Goal: Communication & Community: Share content

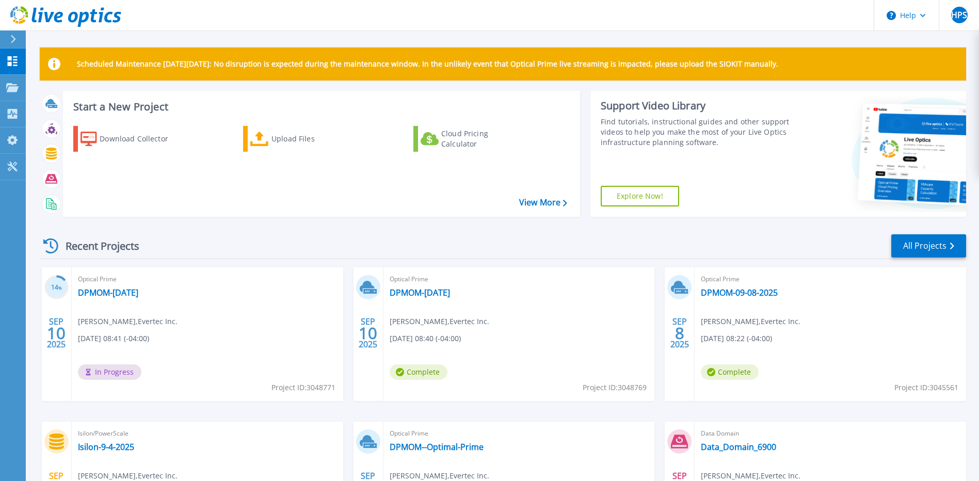
scroll to position [52, 0]
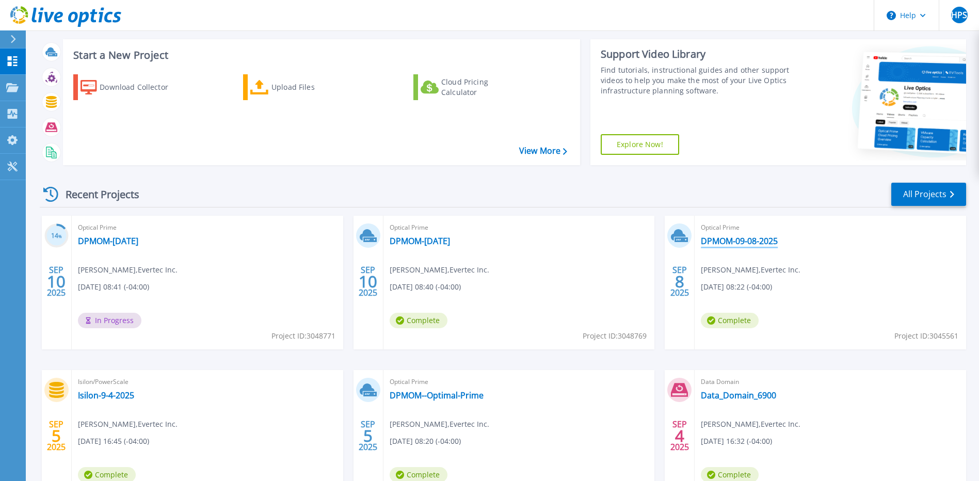
click at [732, 242] on link "DPMOM-09-08-2025" at bounding box center [739, 241] width 77 height 10
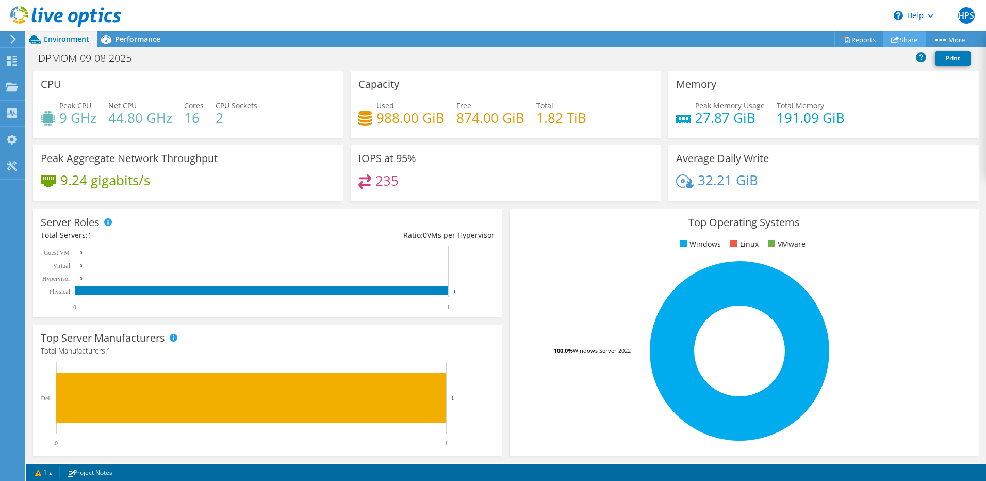
click at [904, 40] on link "Share" at bounding box center [905, 39] width 42 height 16
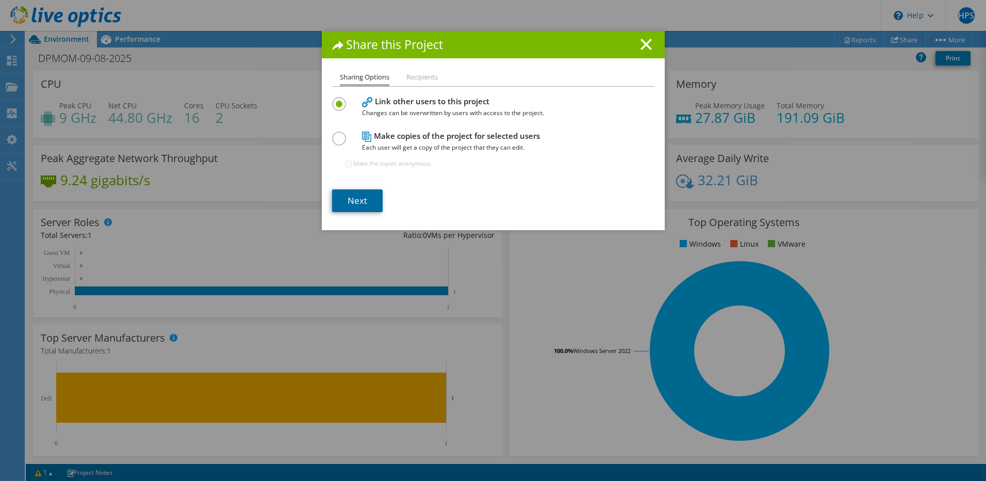
click at [359, 200] on link "Next" at bounding box center [357, 200] width 51 height 23
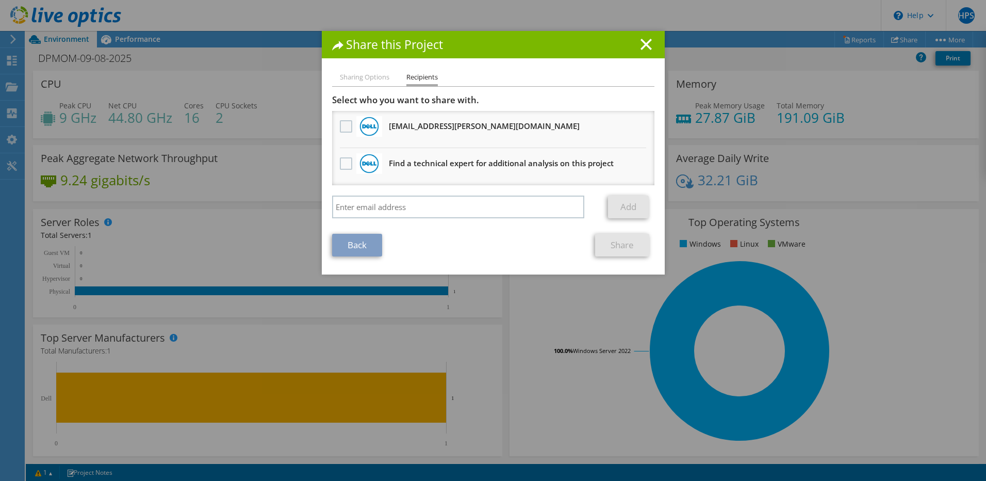
click at [340, 127] on label at bounding box center [347, 126] width 15 height 12
click at [0, 0] on input "checkbox" at bounding box center [0, 0] width 0 height 0
click at [617, 245] on link "Share" at bounding box center [622, 245] width 54 height 23
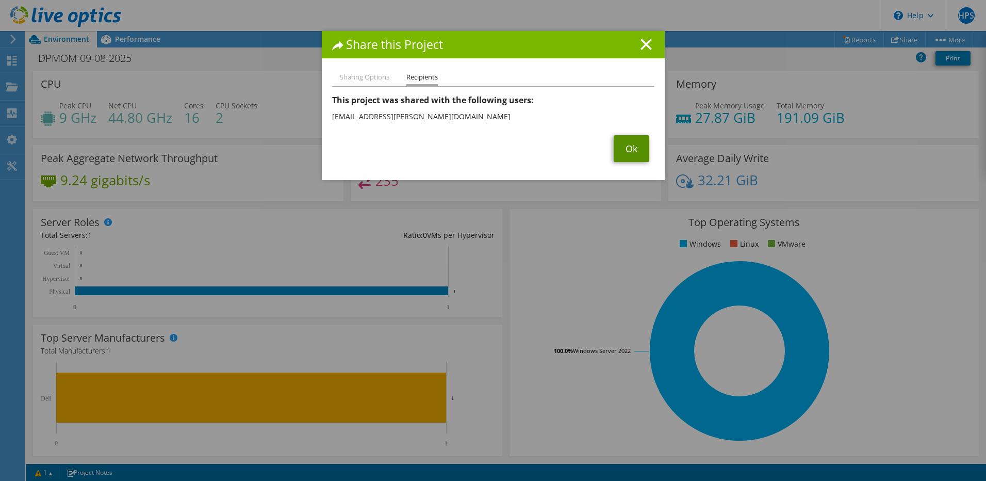
click at [621, 155] on link "Ok" at bounding box center [632, 148] width 36 height 27
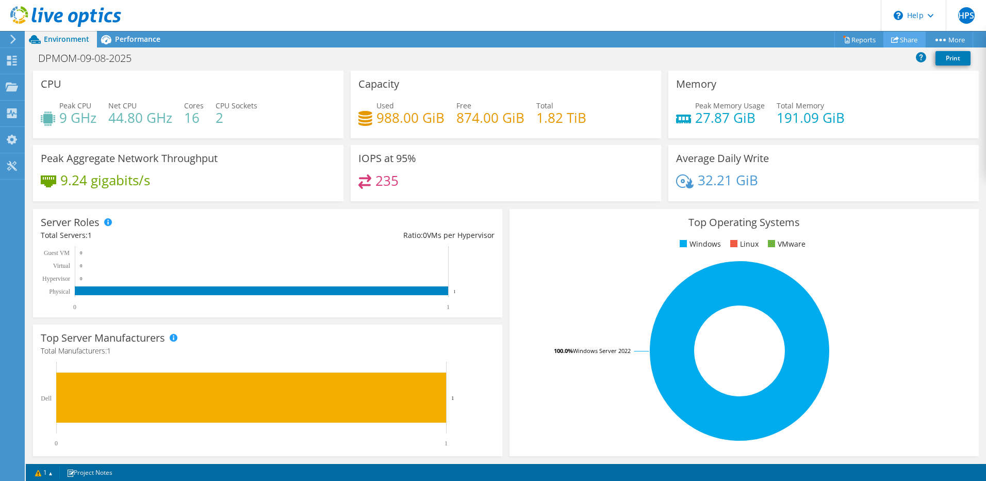
click at [900, 42] on link "Share" at bounding box center [905, 39] width 42 height 16
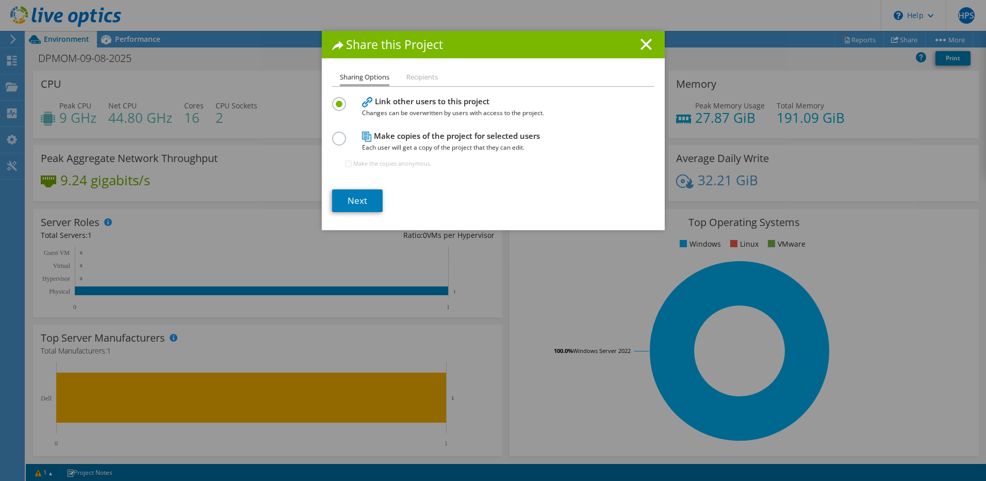
click at [333, 134] on label at bounding box center [341, 133] width 18 height 3
click at [0, 0] on input "radio" at bounding box center [0, 0] width 0 height 0
click at [359, 198] on link "Next" at bounding box center [357, 200] width 51 height 23
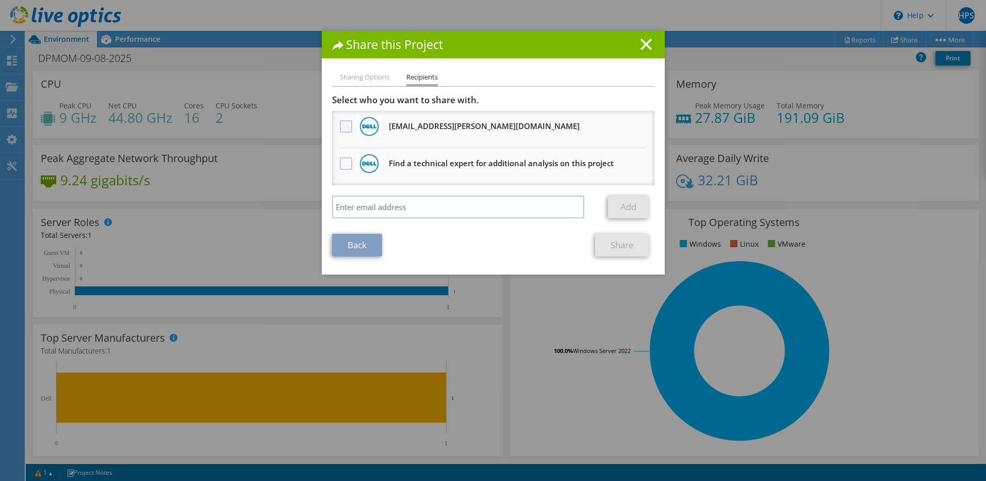
click at [340, 129] on label at bounding box center [347, 126] width 15 height 12
click at [0, 0] on input "checkbox" at bounding box center [0, 0] width 0 height 0
click at [626, 245] on link "Share" at bounding box center [622, 245] width 54 height 23
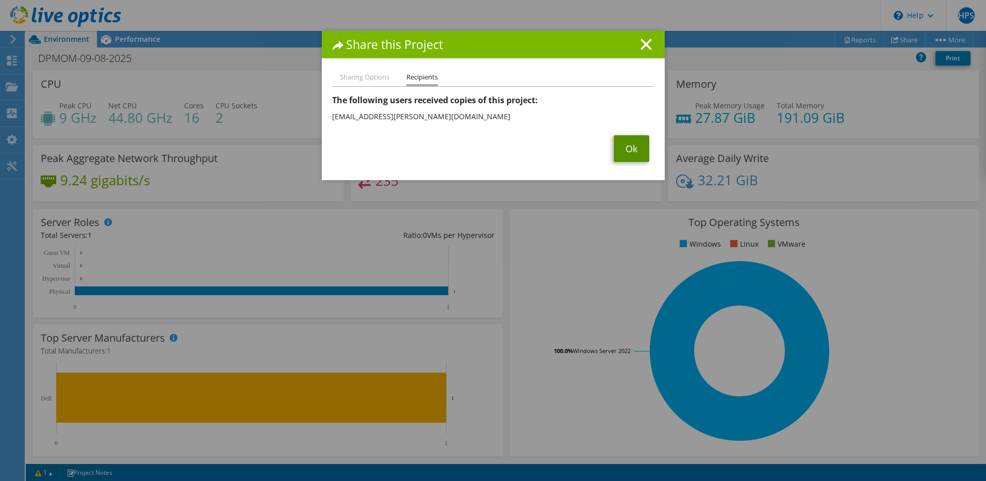
click at [623, 156] on link "Ok" at bounding box center [632, 148] width 36 height 27
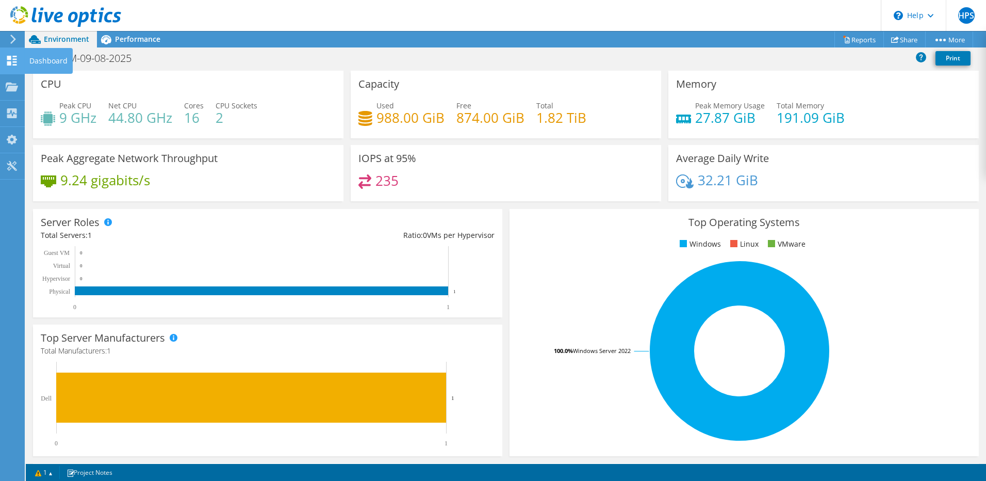
click at [6, 58] on icon at bounding box center [12, 61] width 12 height 10
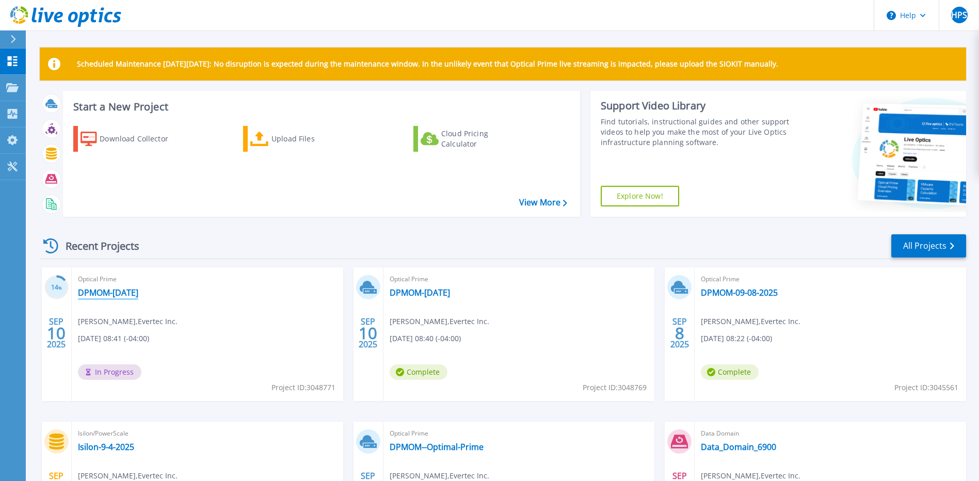
click at [138, 295] on link "DPMOM-[DATE]" at bounding box center [108, 292] width 60 height 10
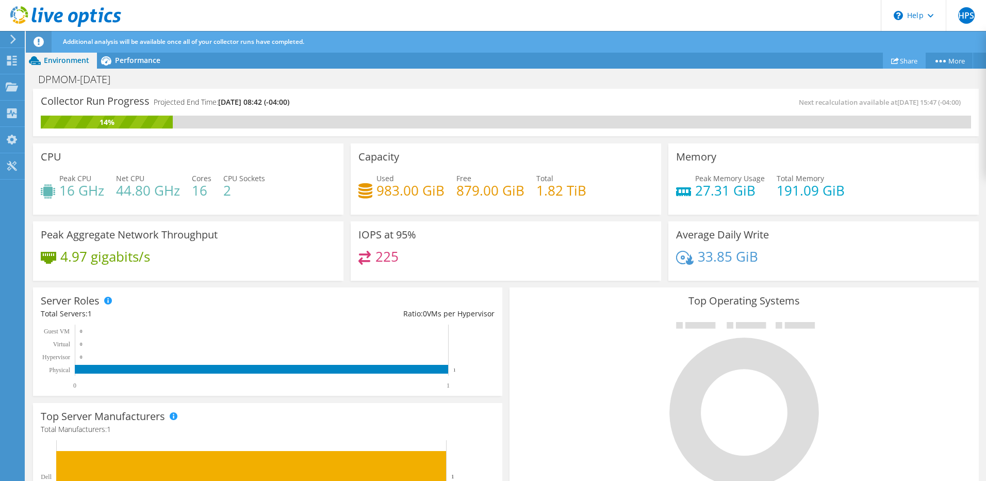
click at [906, 56] on link "Share" at bounding box center [904, 61] width 43 height 16
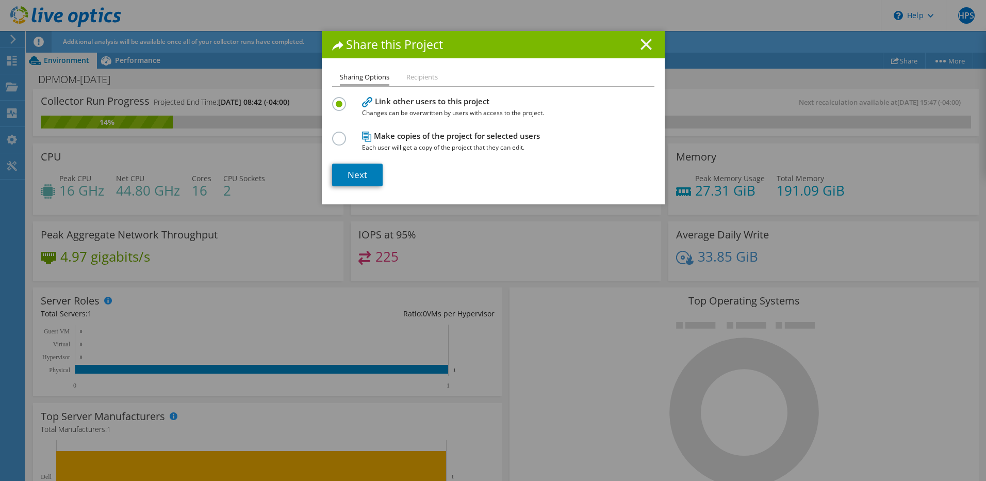
click at [642, 44] on line at bounding box center [646, 44] width 10 height 10
